Goal: Navigation & Orientation: Understand site structure

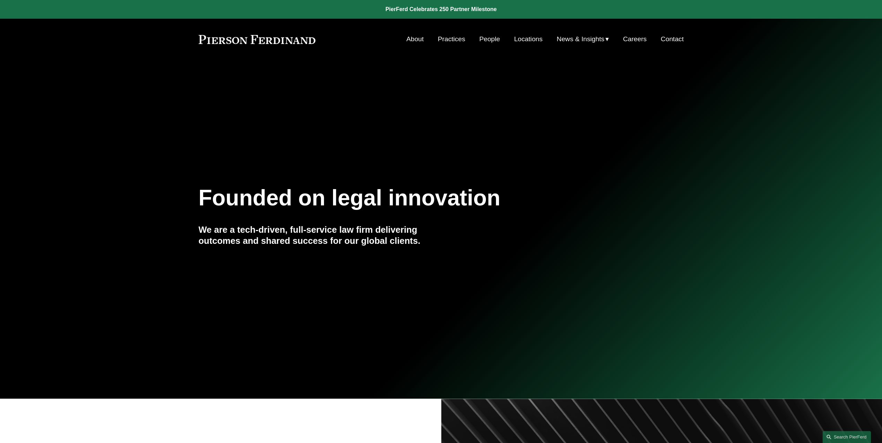
click at [409, 38] on link "About" at bounding box center [414, 39] width 17 height 13
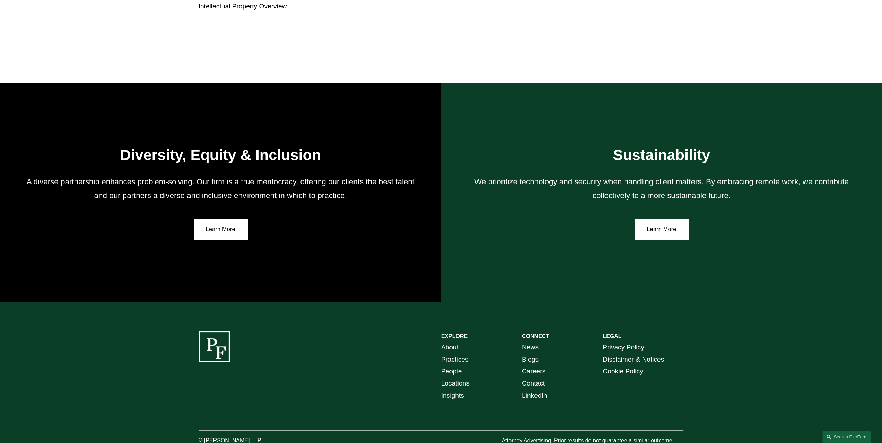
scroll to position [1264, 0]
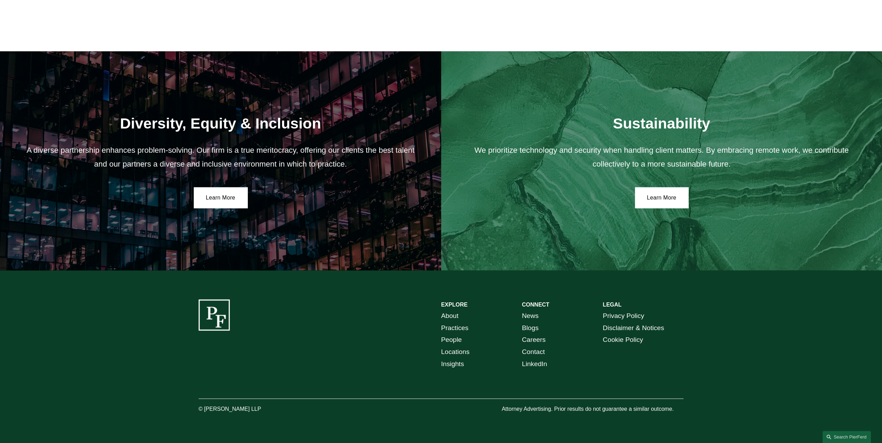
click at [450, 318] on link "About" at bounding box center [449, 316] width 17 height 12
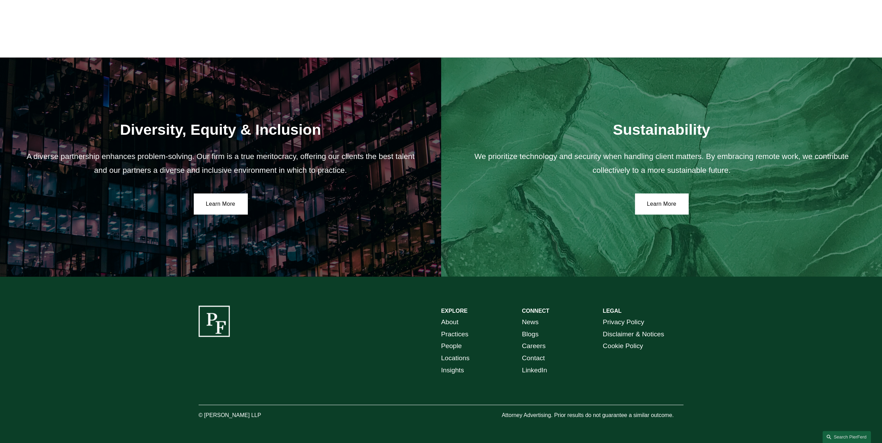
scroll to position [1264, 0]
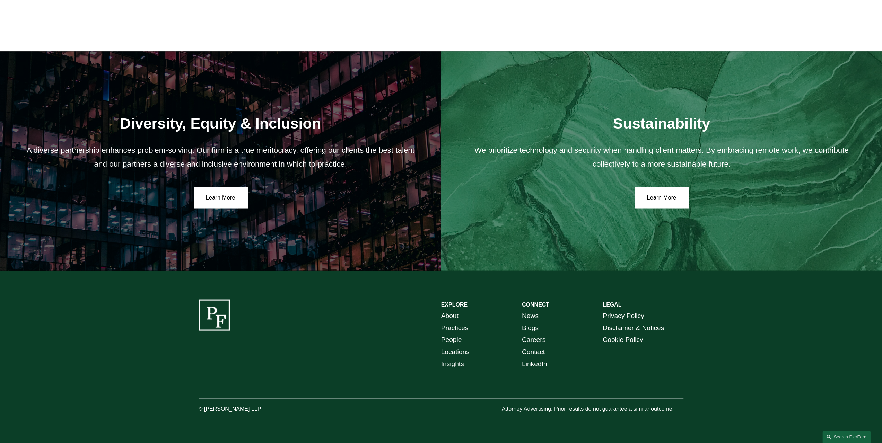
click at [460, 327] on link "Practices" at bounding box center [454, 328] width 27 height 12
